Goal: Find contact information: Find contact information

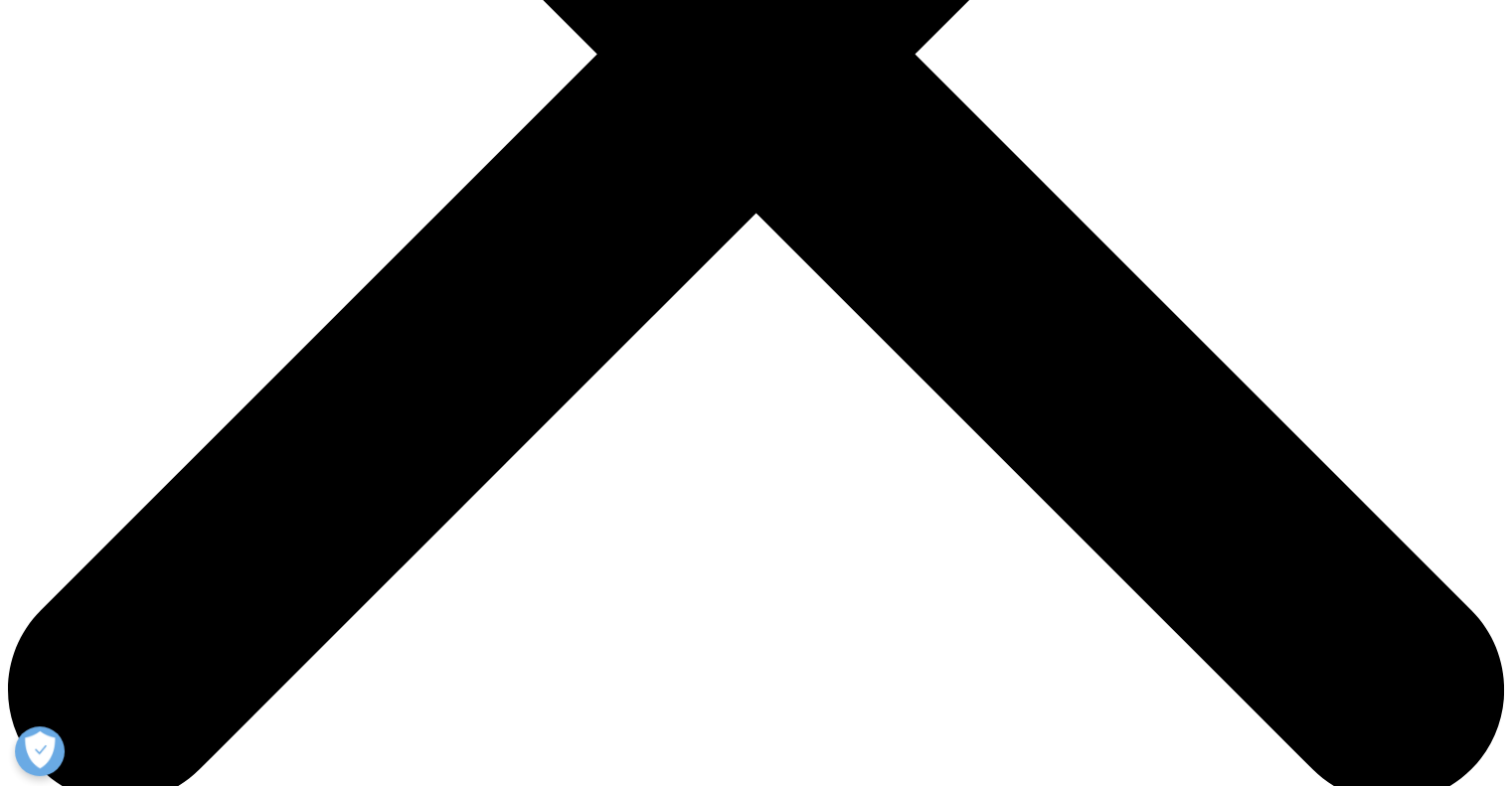
scroll to position [430, 0]
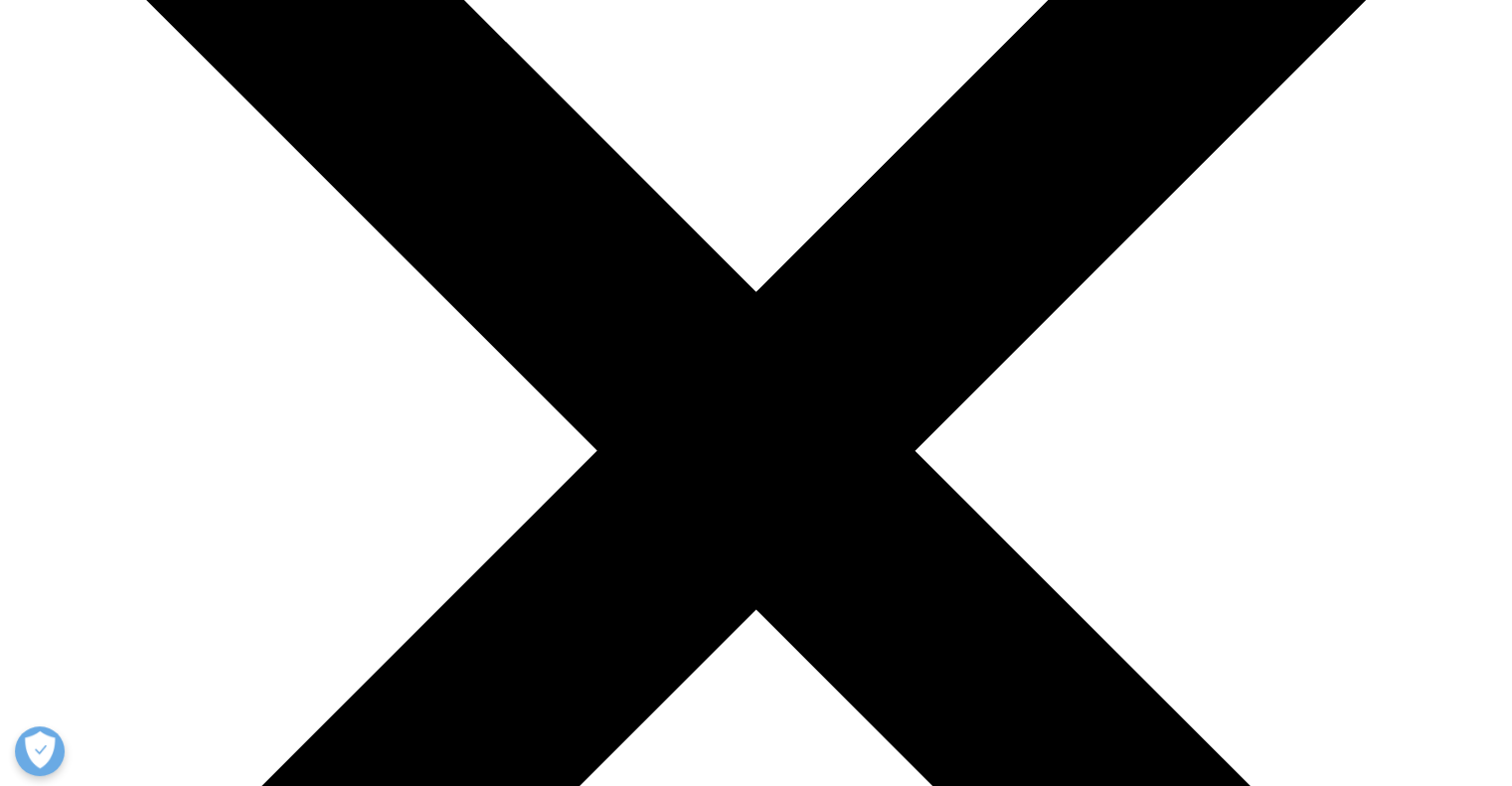
scroll to position [298, 0]
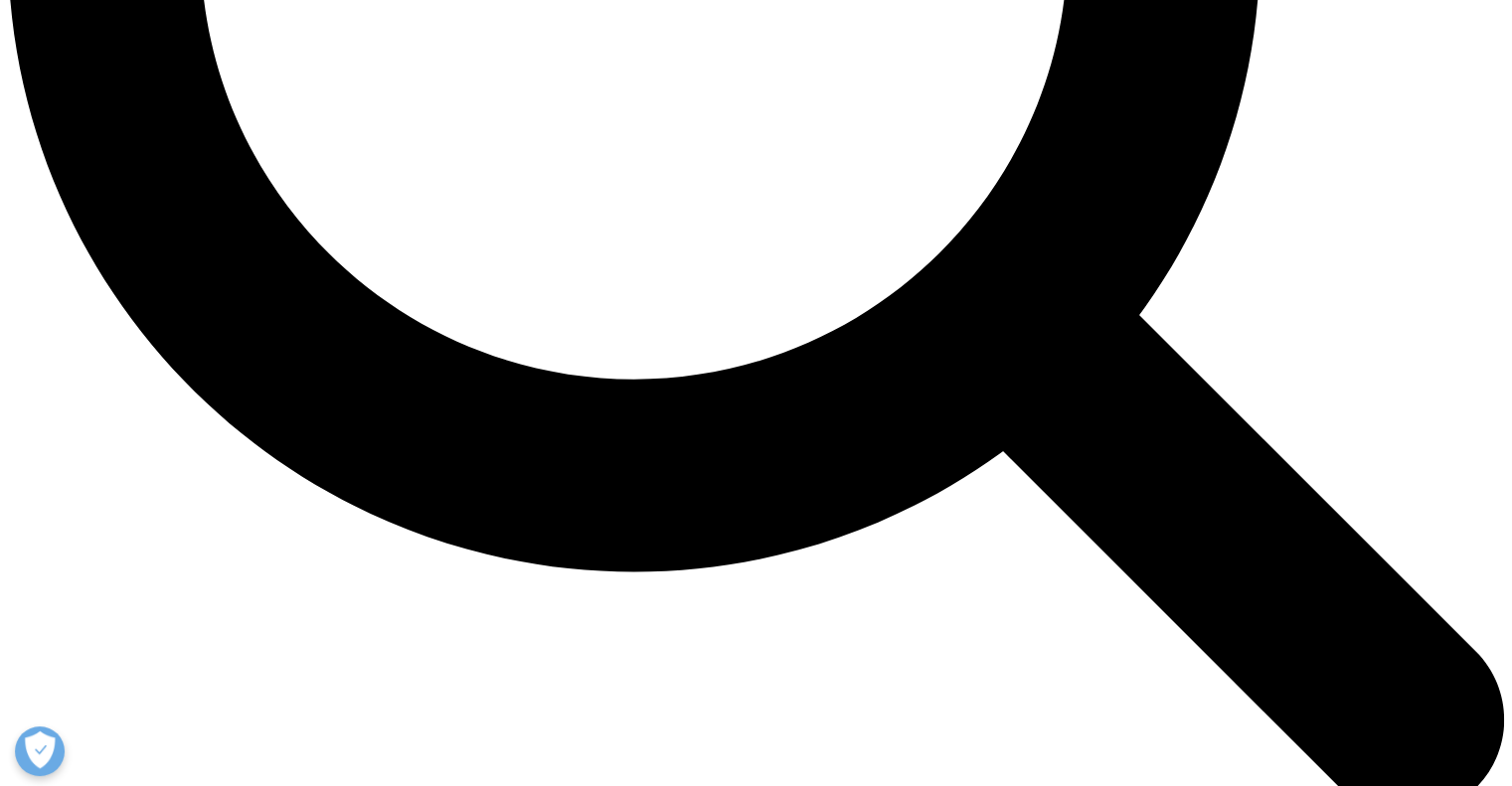
scroll to position [2341, 0]
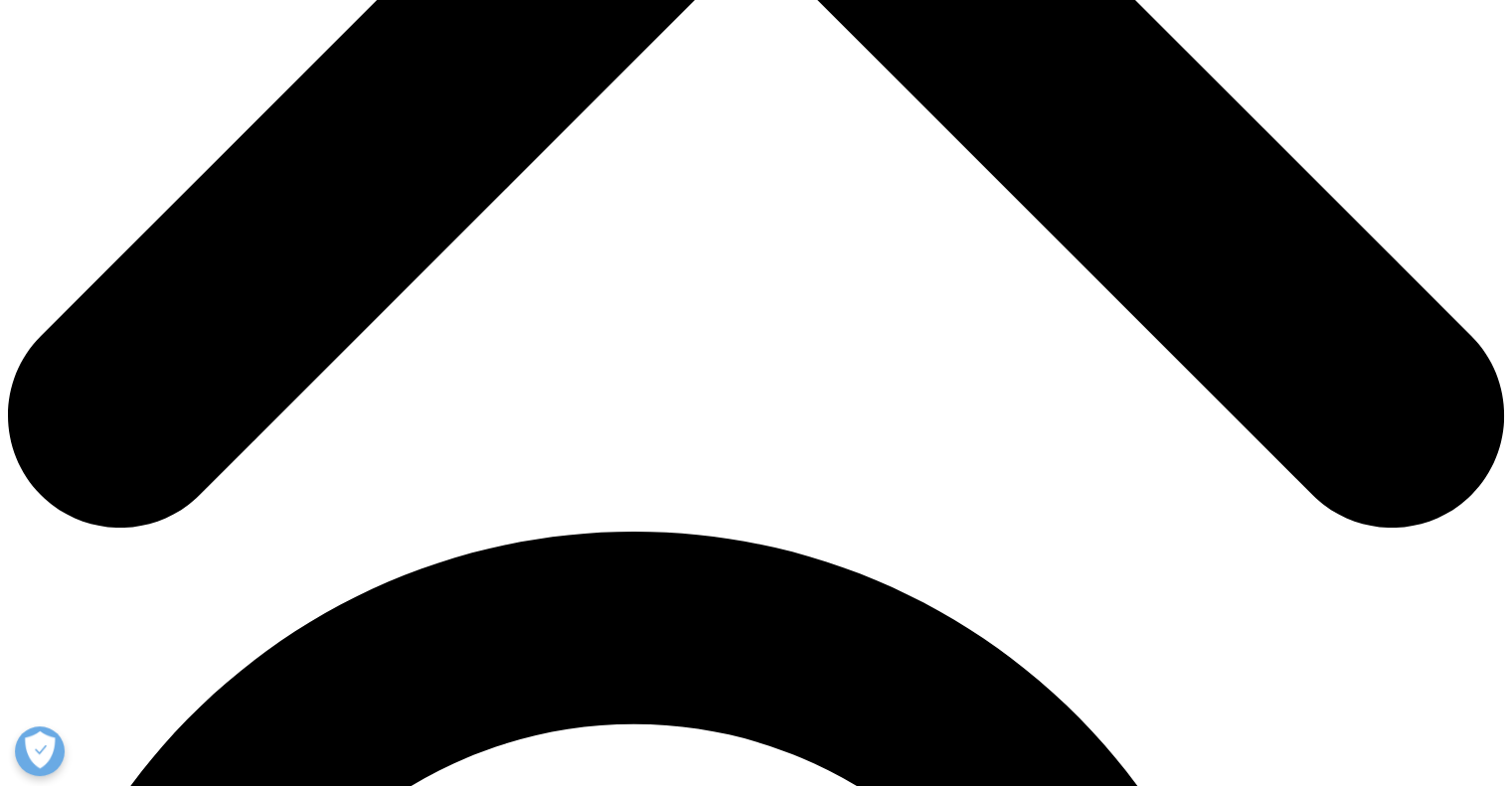
scroll to position [1027, 0]
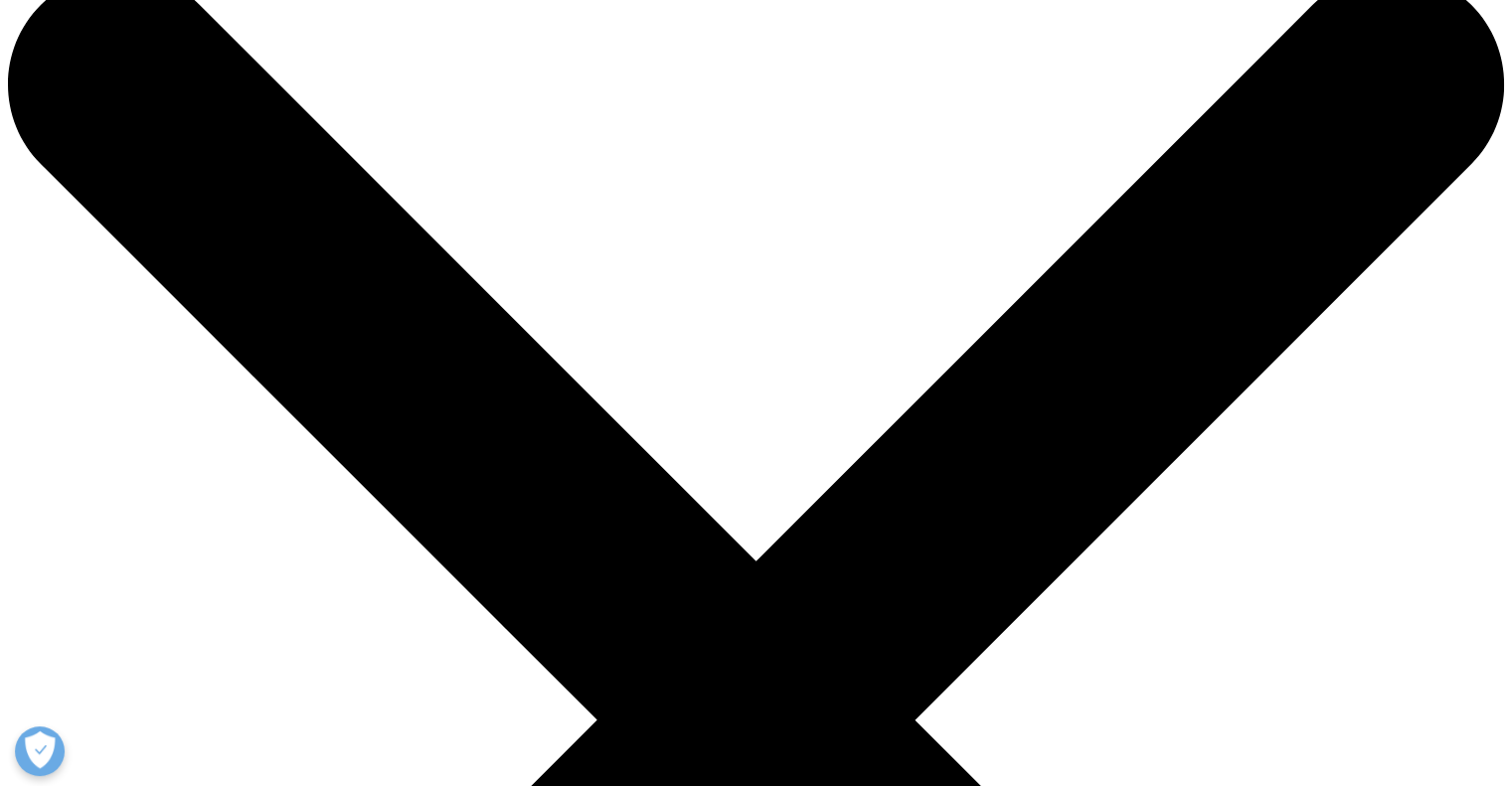
scroll to position [53, 0]
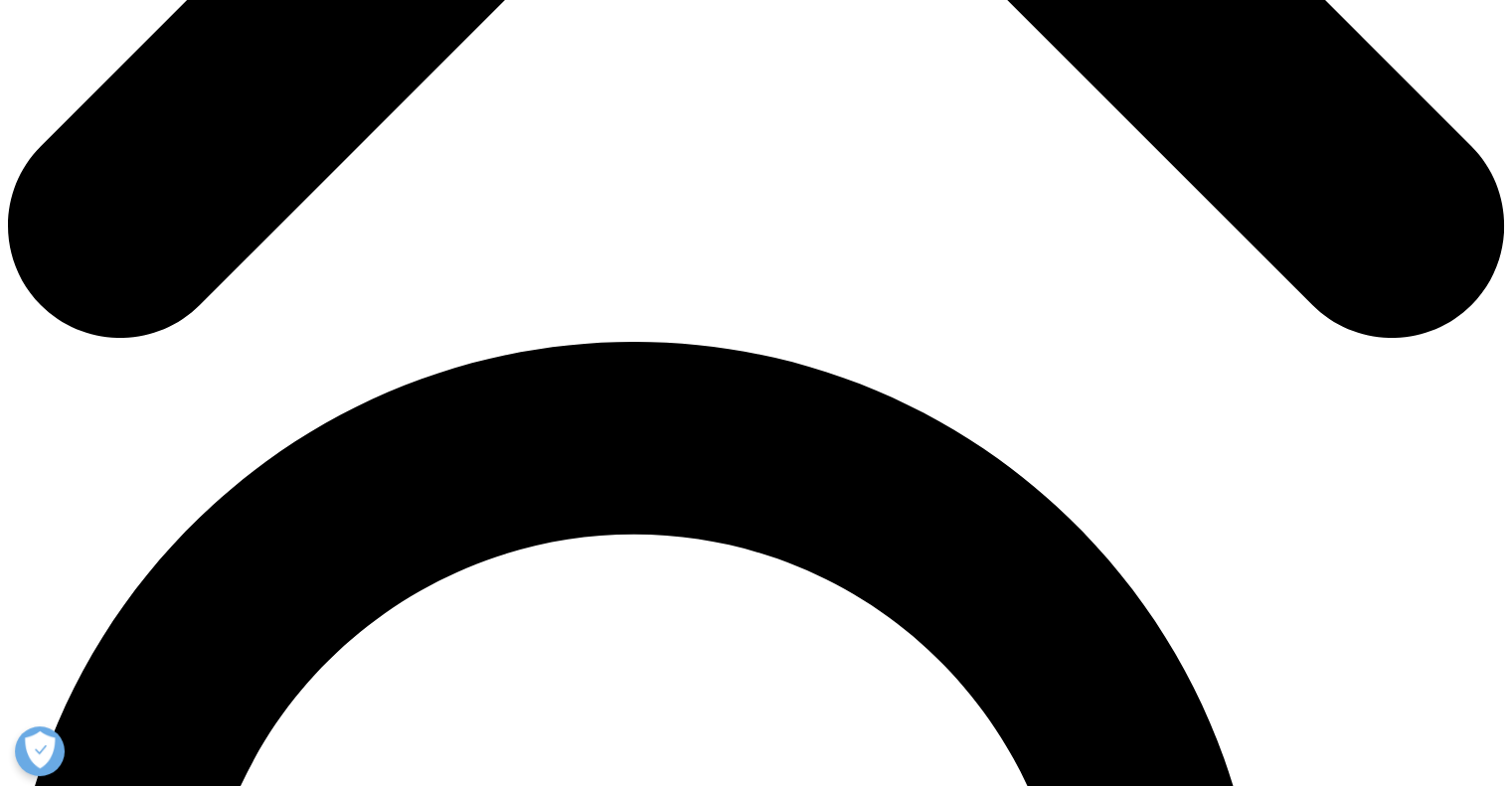
scroll to position [1192, 0]
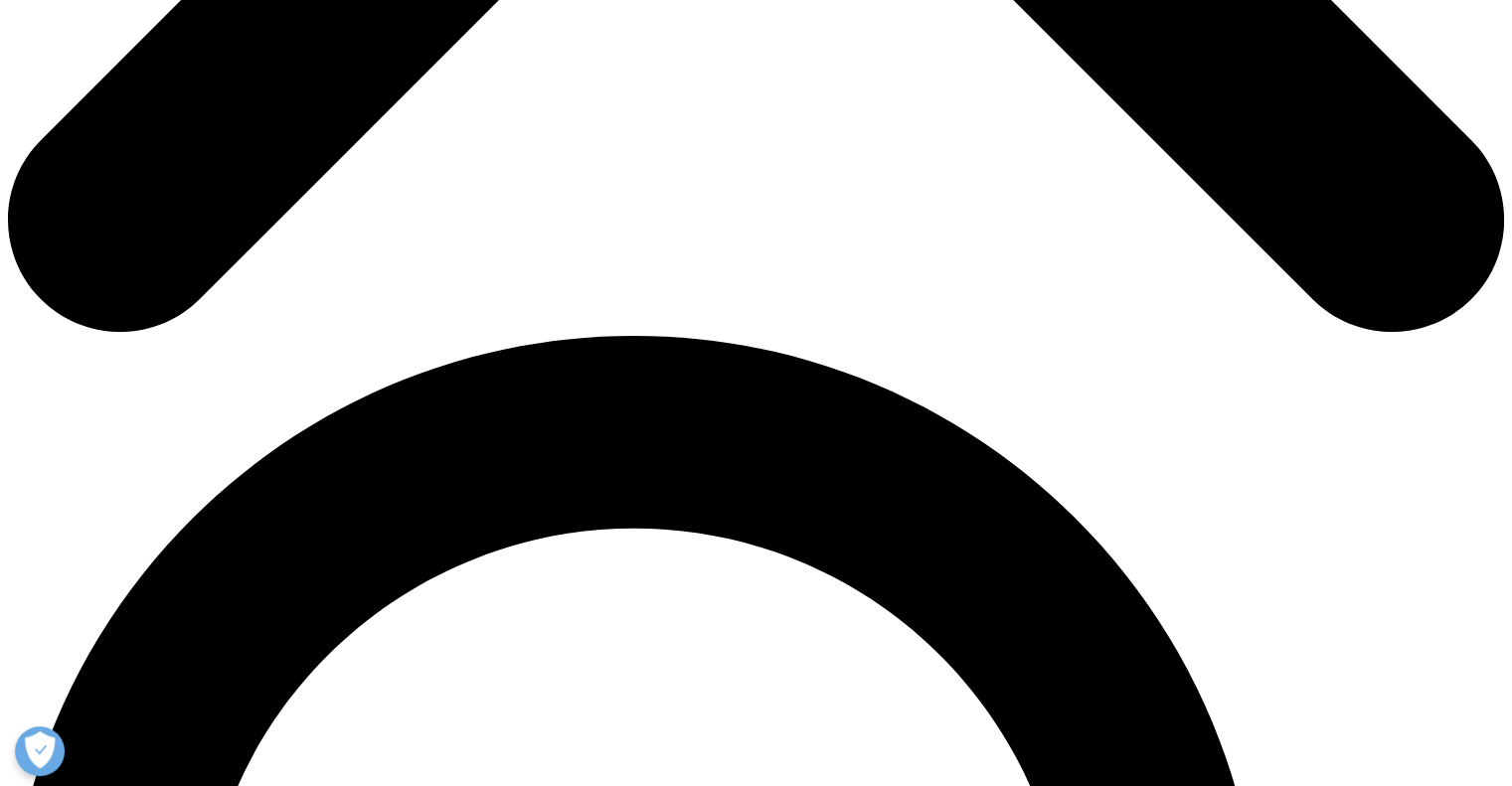
scroll to position [1392, 0]
